Goal: Task Accomplishment & Management: Manage account settings

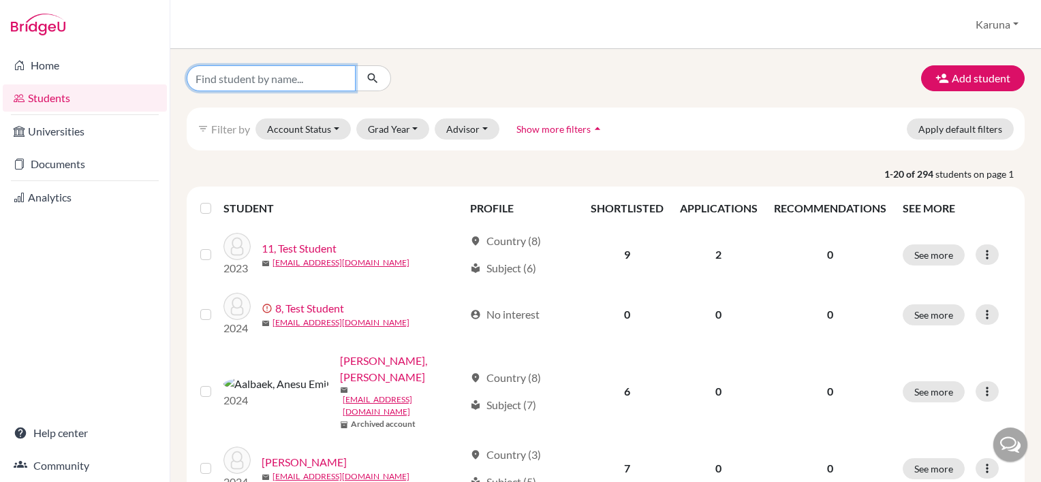
click at [265, 80] on input "Find student by name..." at bounding box center [271, 78] width 169 height 26
click at [87, 94] on link "Students" at bounding box center [85, 97] width 164 height 27
click at [409, 128] on button "Grad Year" at bounding box center [393, 129] width 74 height 21
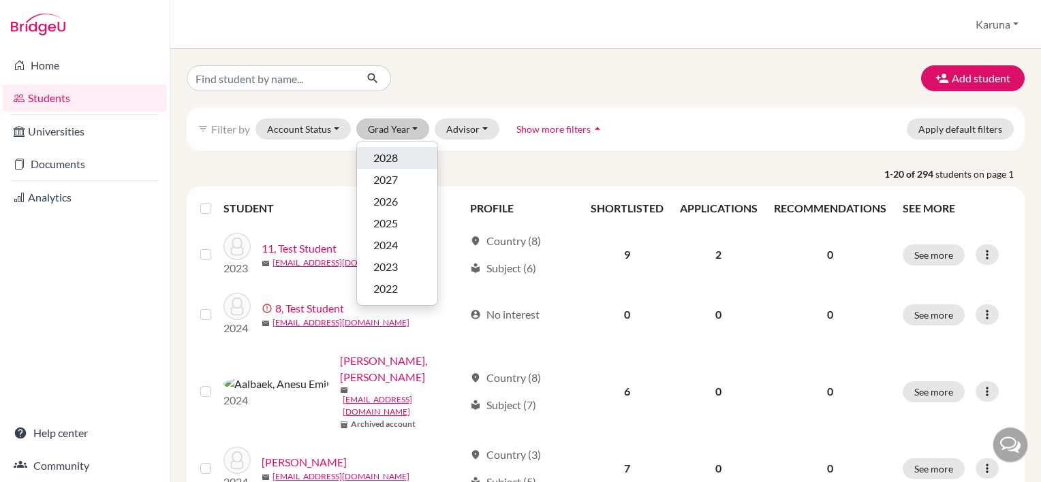
click at [392, 163] on span "2028" at bounding box center [385, 158] width 25 height 16
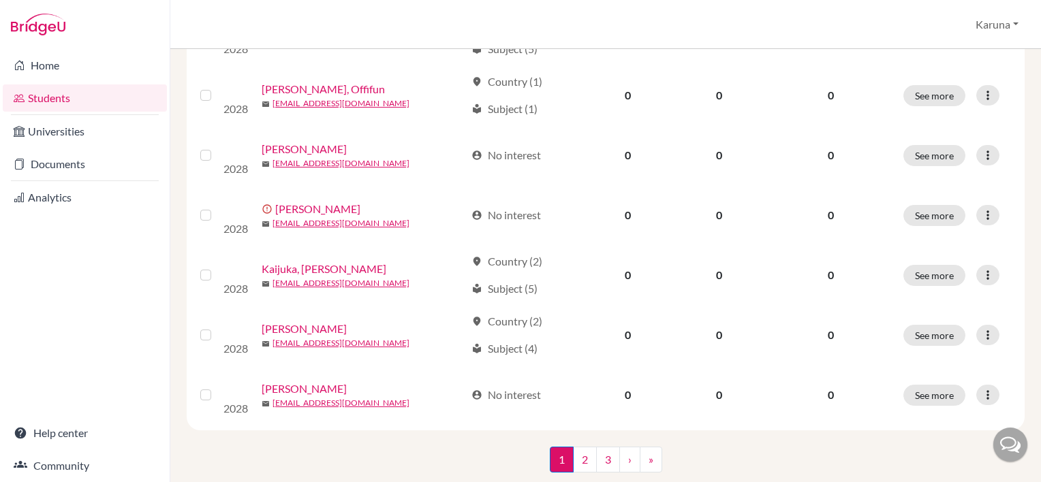
scroll to position [1044, 0]
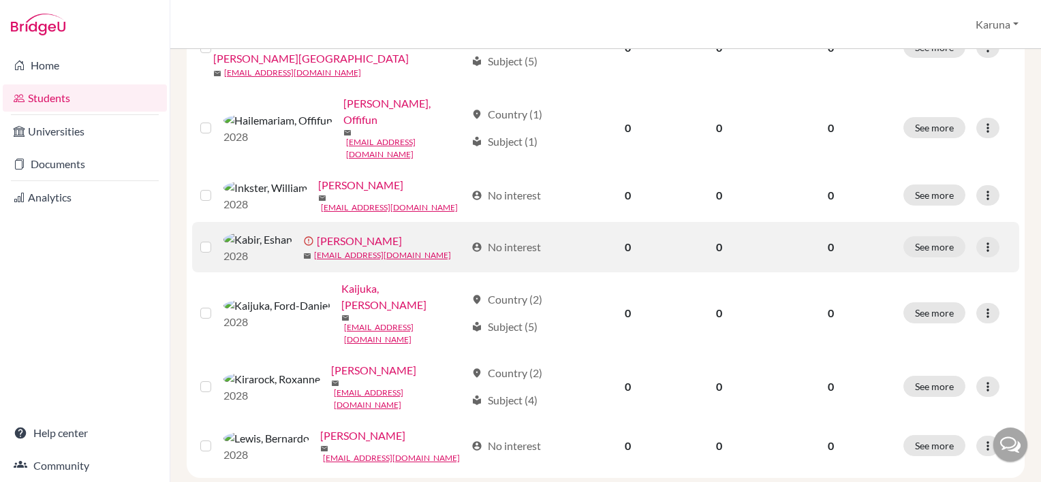
click at [317, 233] on link "[PERSON_NAME]" at bounding box center [359, 241] width 85 height 16
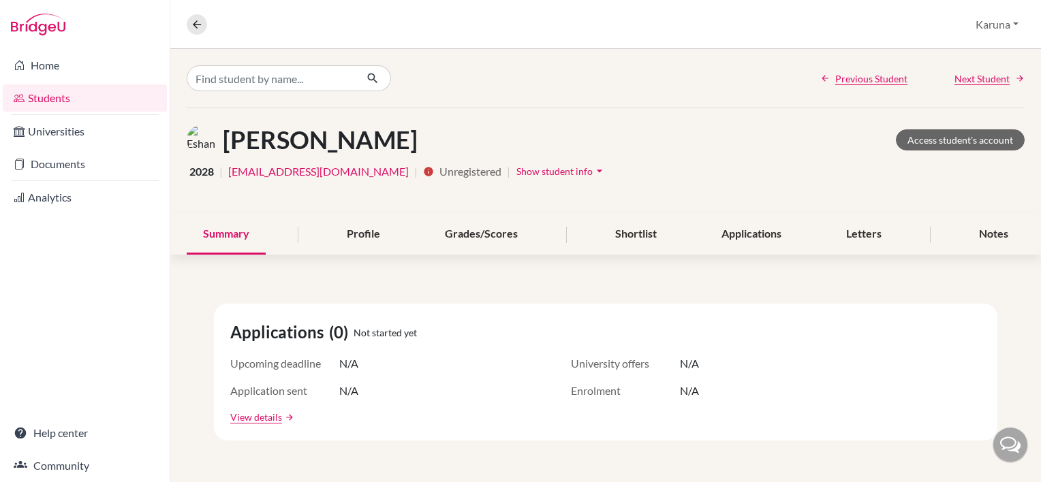
click at [77, 93] on link "Students" at bounding box center [85, 97] width 164 height 27
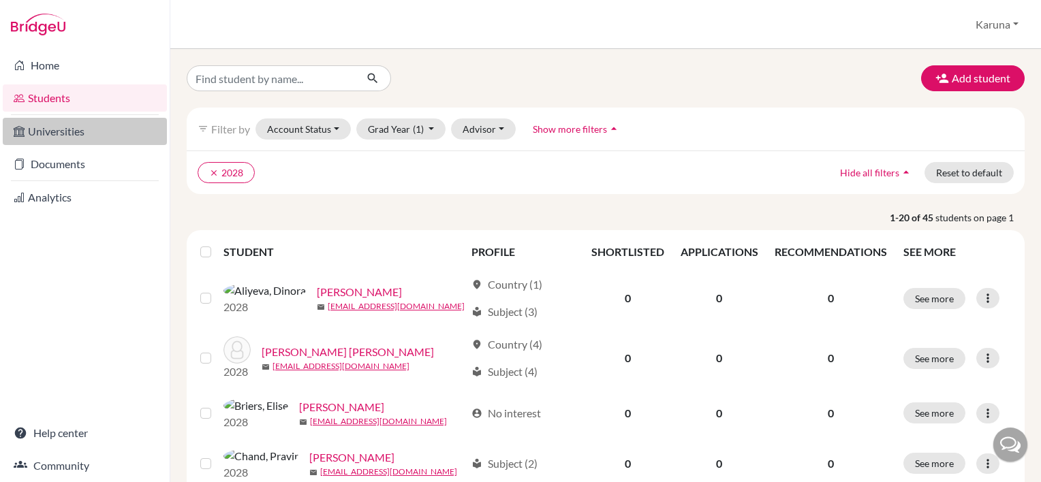
click at [67, 136] on link "Universities" at bounding box center [85, 131] width 164 height 27
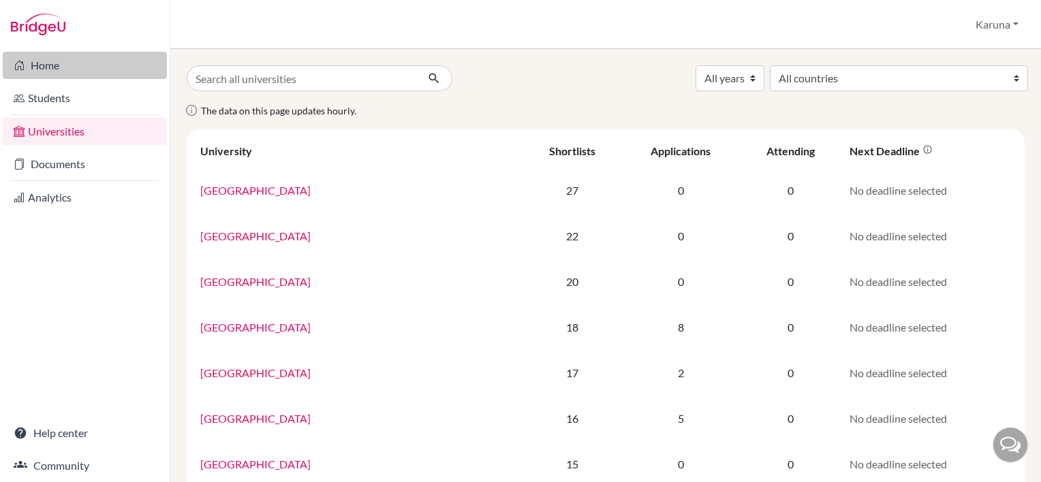
click at [72, 69] on link "Home" at bounding box center [85, 65] width 164 height 27
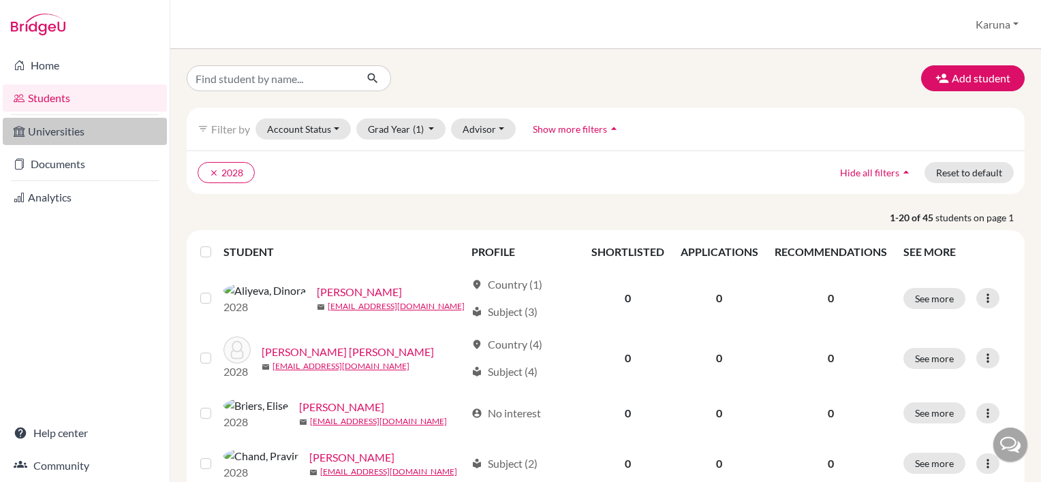
click at [72, 142] on link "Universities" at bounding box center [85, 131] width 164 height 27
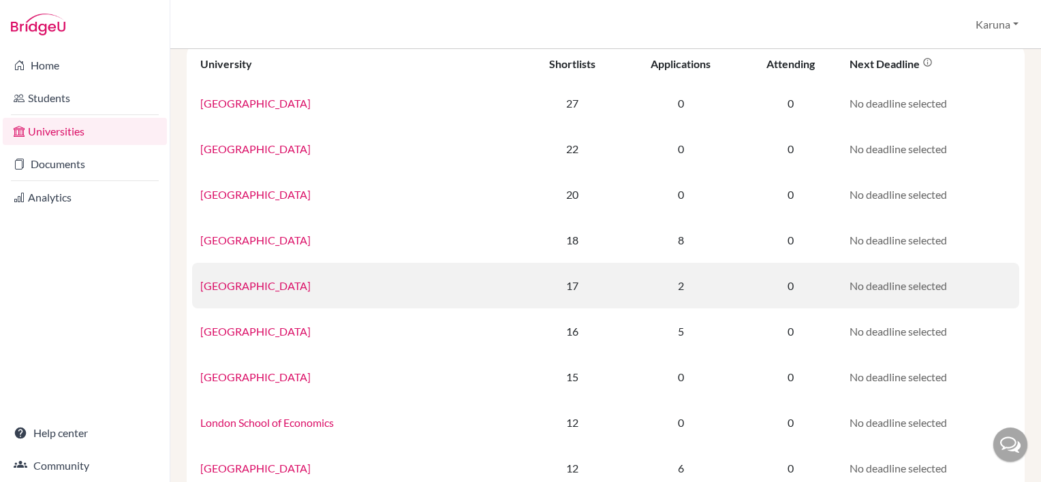
scroll to position [84, 0]
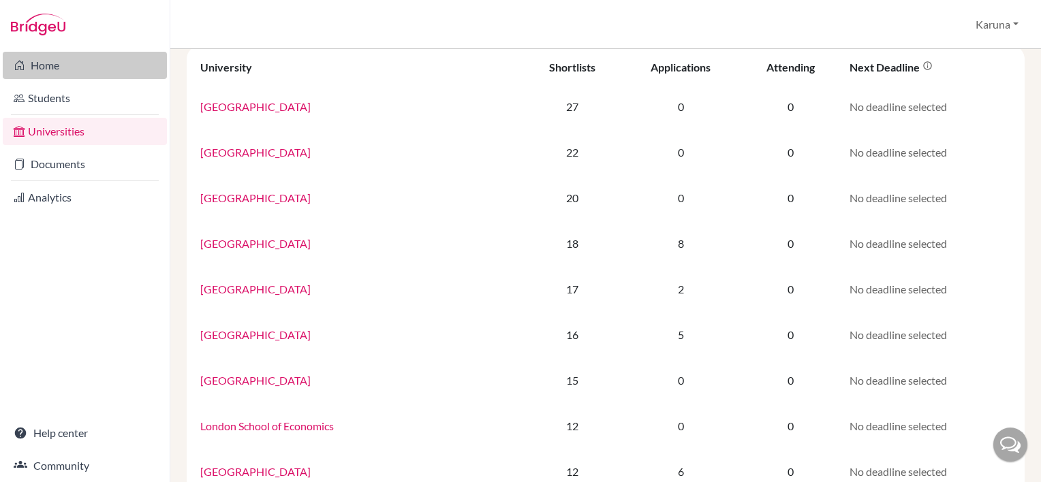
click at [57, 74] on link "Home" at bounding box center [85, 65] width 164 height 27
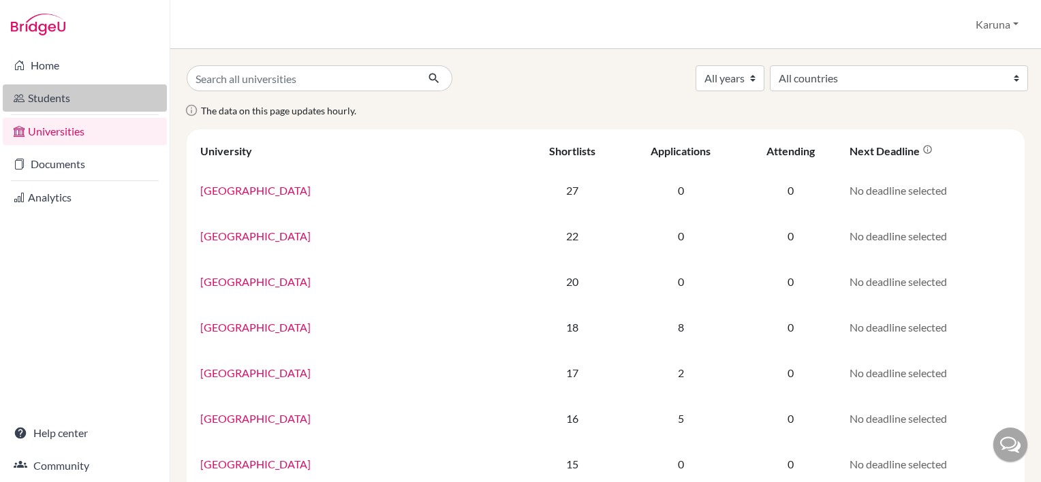
click at [50, 98] on link "Students" at bounding box center [85, 97] width 164 height 27
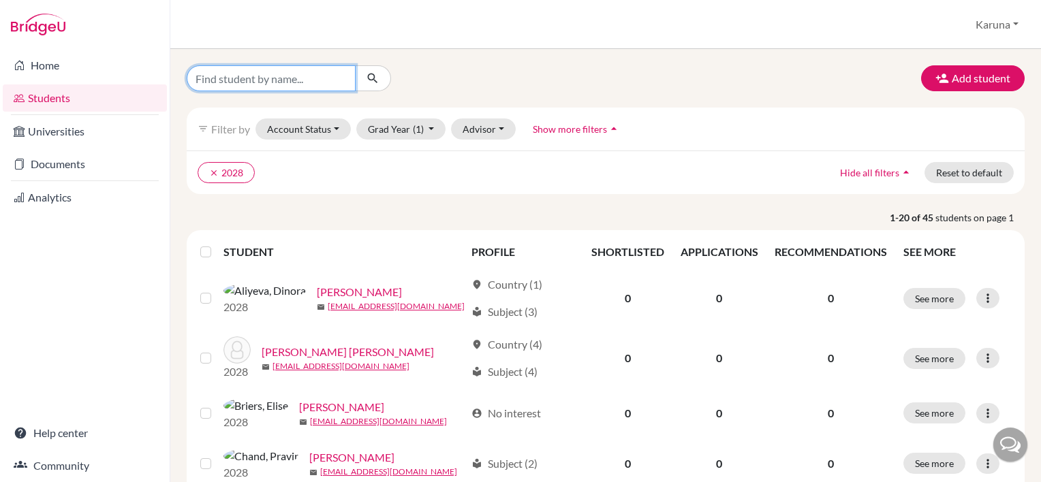
click at [252, 86] on input "Find student by name..." at bounding box center [271, 78] width 169 height 26
type input "test student"
click button "submit" at bounding box center [373, 78] width 36 height 26
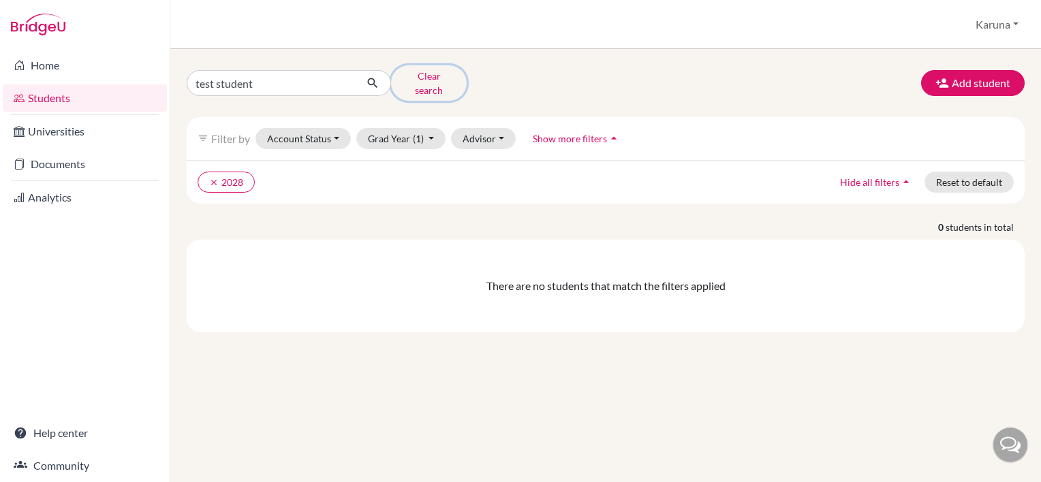
click at [424, 79] on button "Clear search" at bounding box center [429, 82] width 76 height 35
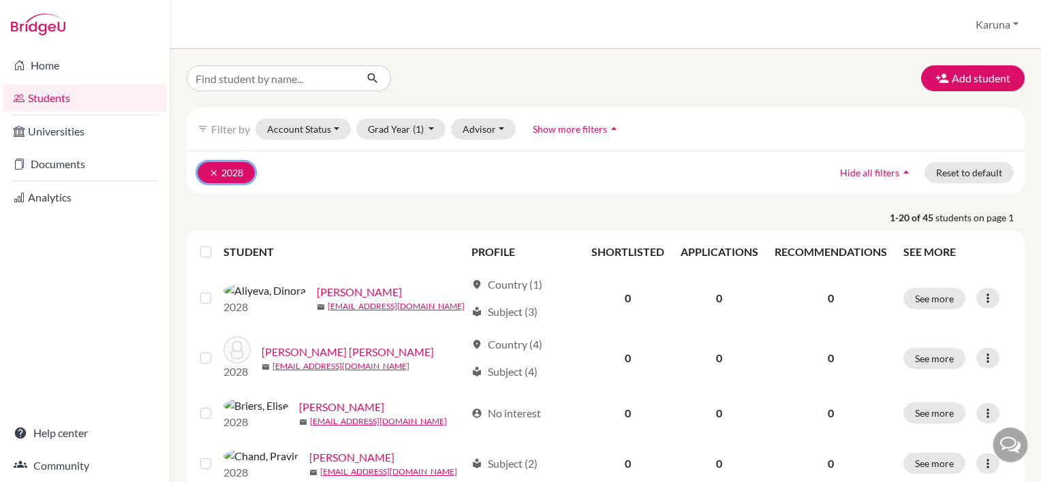
click at [205, 169] on button "clear 2028" at bounding box center [226, 172] width 57 height 21
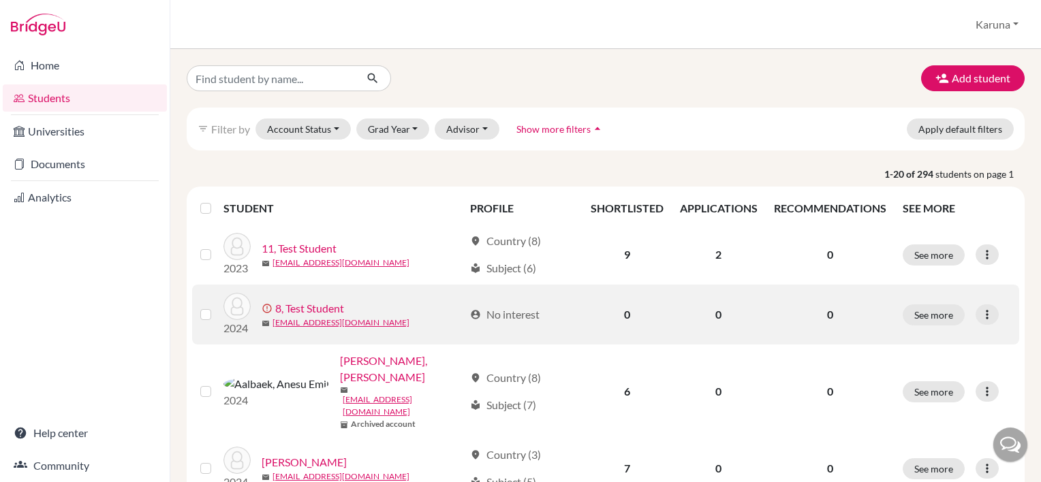
click at [308, 315] on link "8, Test Student" at bounding box center [309, 308] width 69 height 16
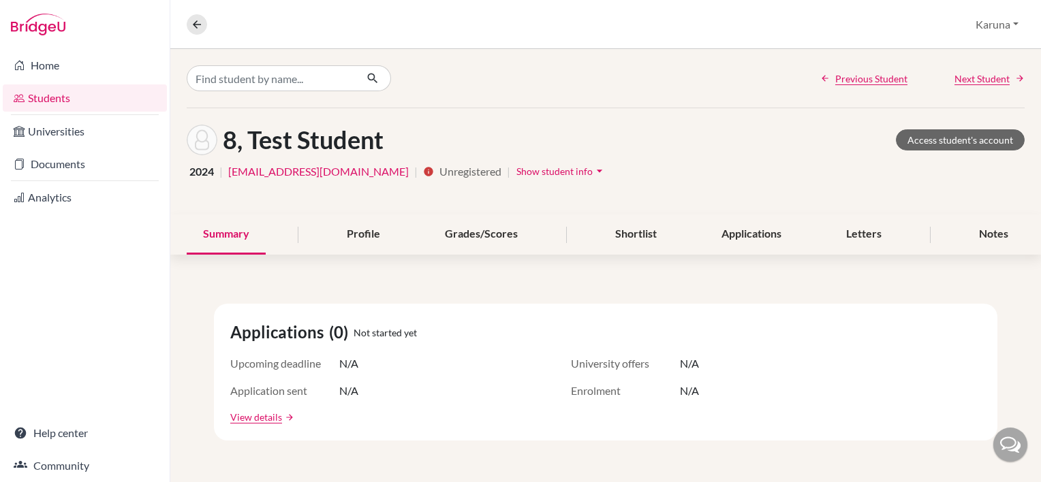
click at [516, 167] on span "Show student info" at bounding box center [554, 172] width 76 height 12
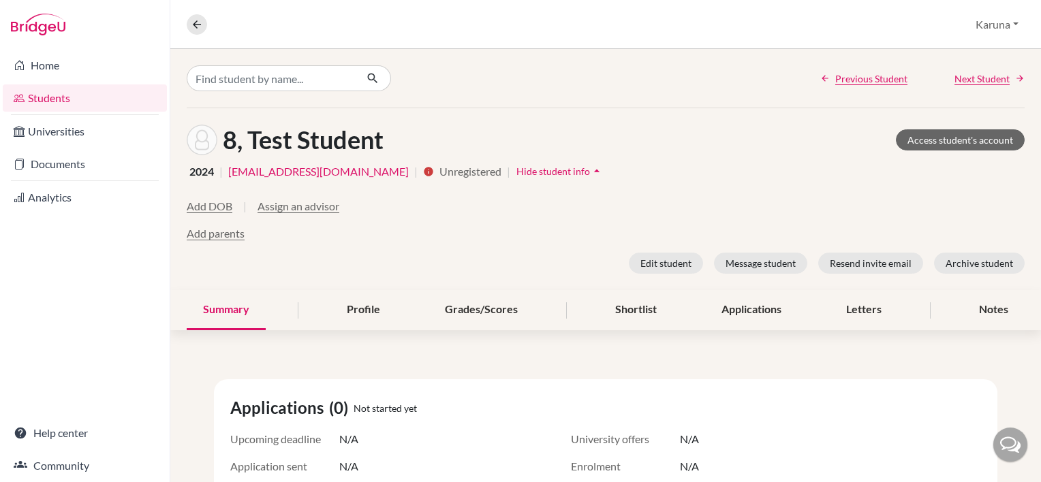
click at [287, 170] on link "[EMAIL_ADDRESS][DOMAIN_NAME]" at bounding box center [318, 171] width 181 height 16
click at [904, 133] on link "Access student's account" at bounding box center [960, 139] width 129 height 21
